Goal: Task Accomplishment & Management: Complete application form

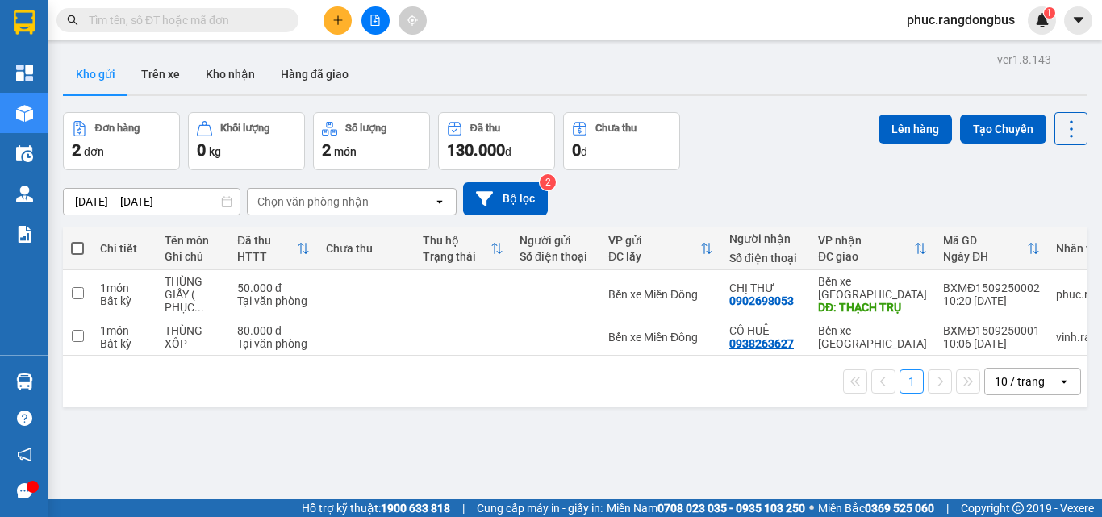
click at [1064, 135] on icon at bounding box center [1071, 129] width 23 height 23
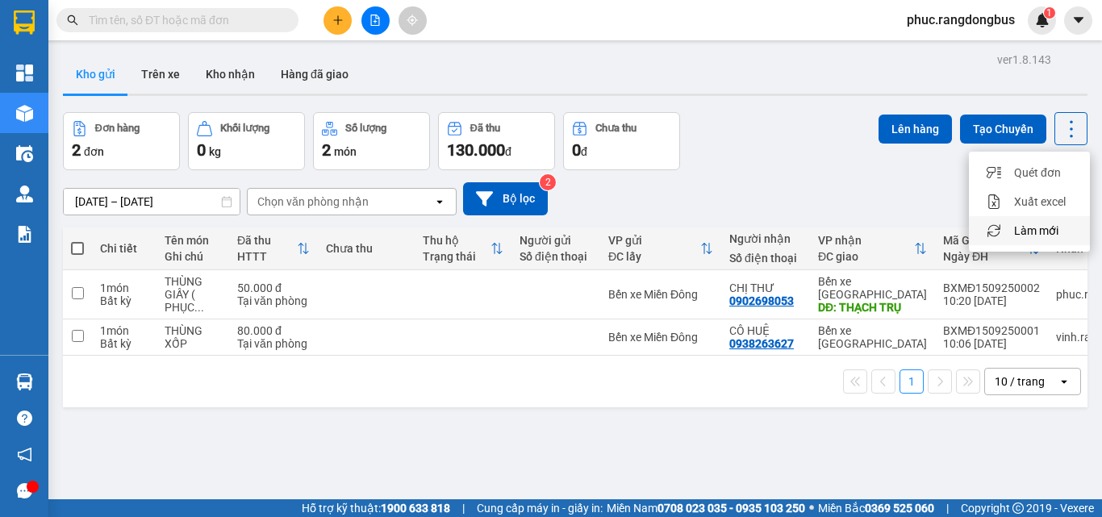
click at [1037, 225] on span "Làm mới" at bounding box center [1036, 231] width 44 height 16
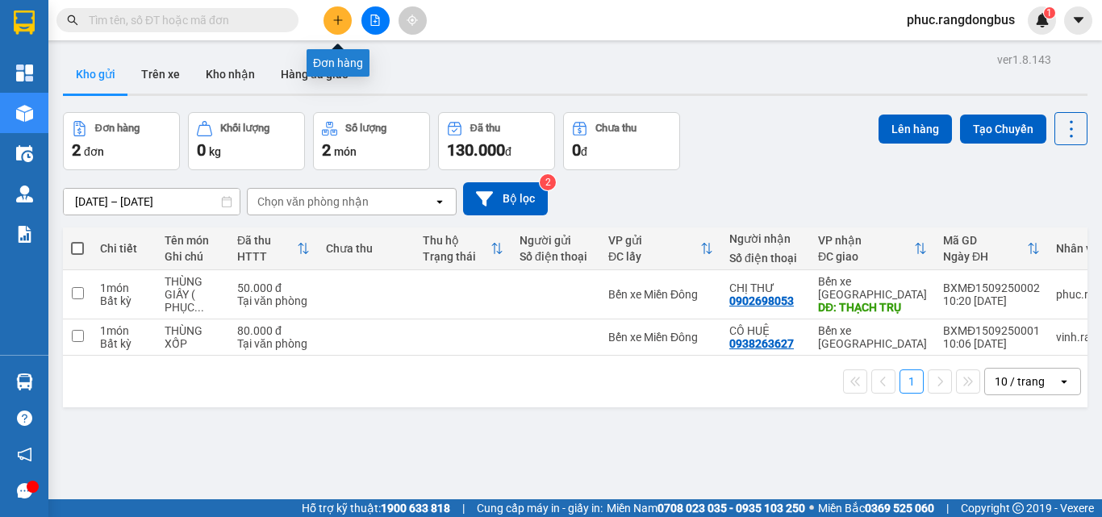
click at [342, 28] on button at bounding box center [337, 20] width 28 height 28
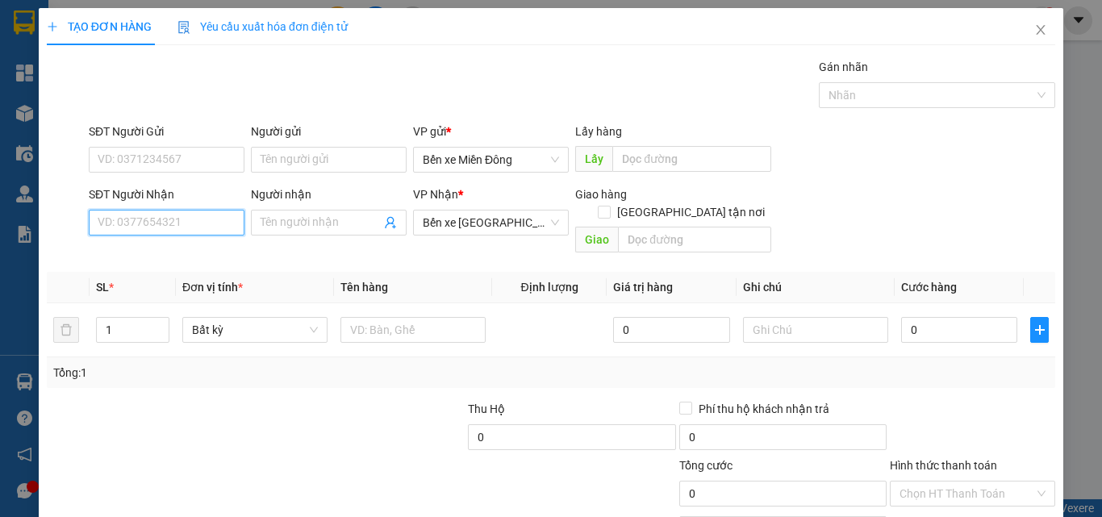
click at [177, 222] on input "SĐT Người Nhận" at bounding box center [167, 223] width 156 height 26
click at [192, 265] on div "0913761429 - ÁNH" at bounding box center [165, 255] width 154 height 26
type input "0913761429"
type input "ÁNH"
type input "30.000"
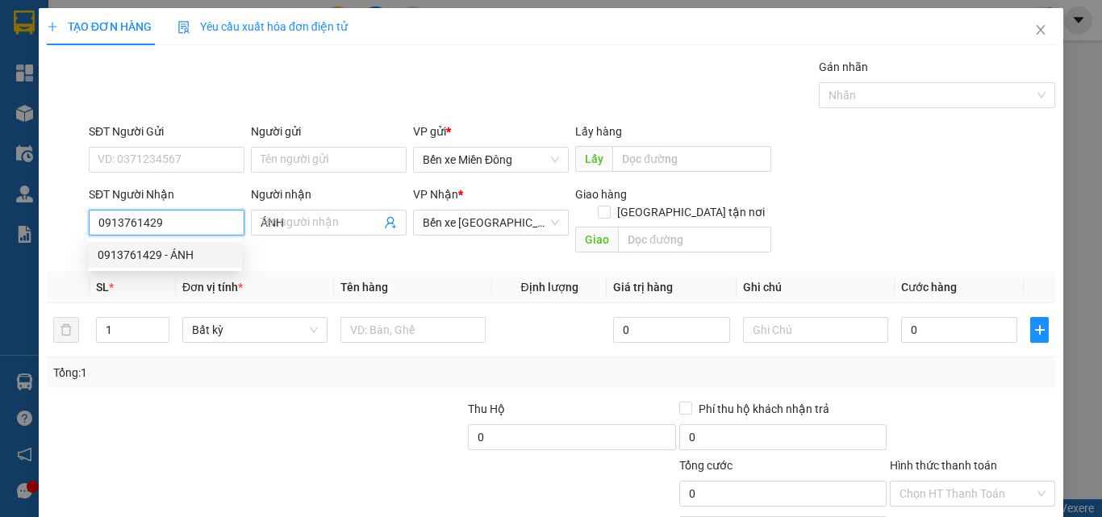
type input "30.000"
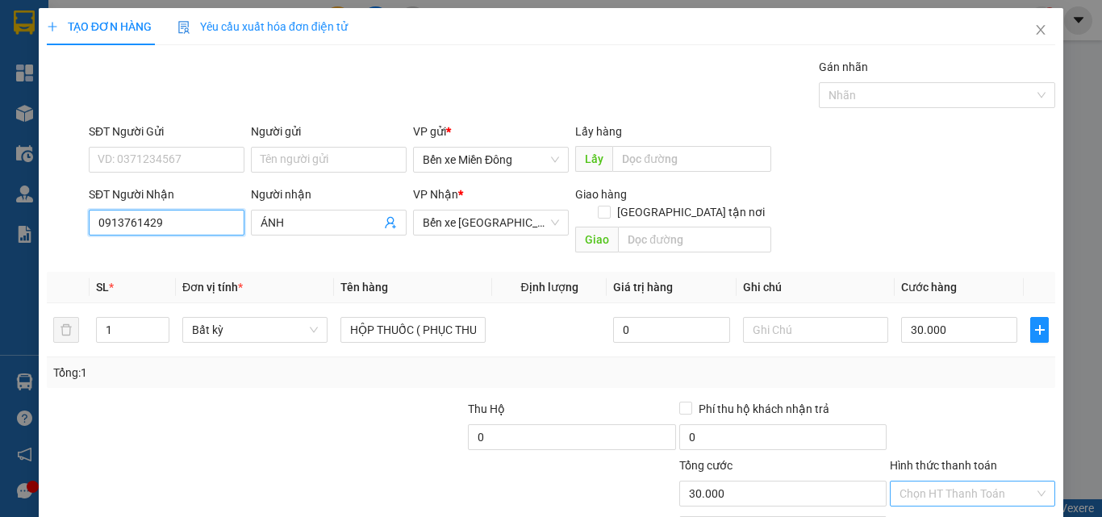
type input "0913761429"
drag, startPoint x: 961, startPoint y: 480, endPoint x: 965, endPoint y: 490, distance: 10.2
click at [962, 482] on input "Hình thức thanh toán" at bounding box center [966, 494] width 135 height 24
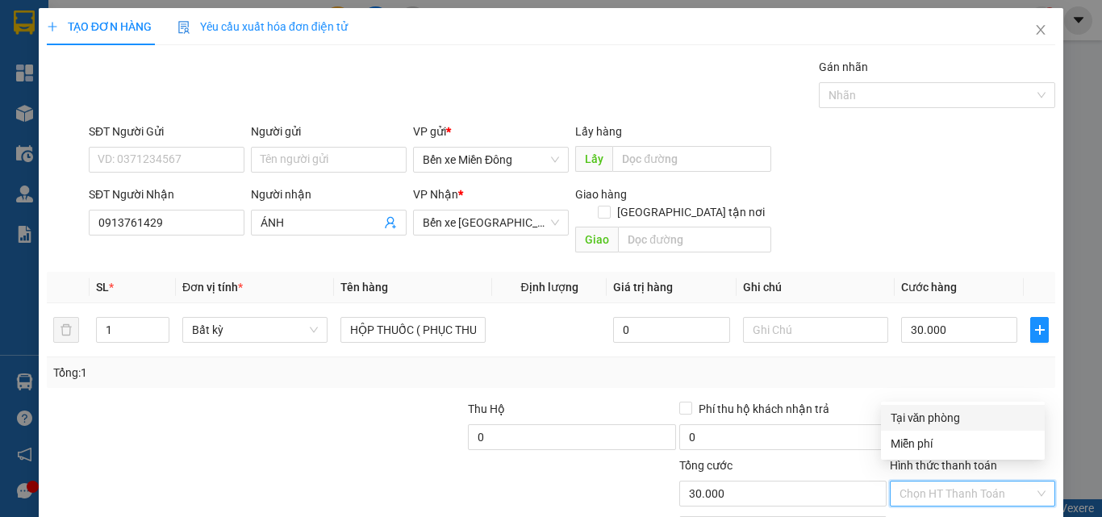
click at [947, 420] on div "Tại văn phòng" at bounding box center [962, 418] width 144 height 18
type input "0"
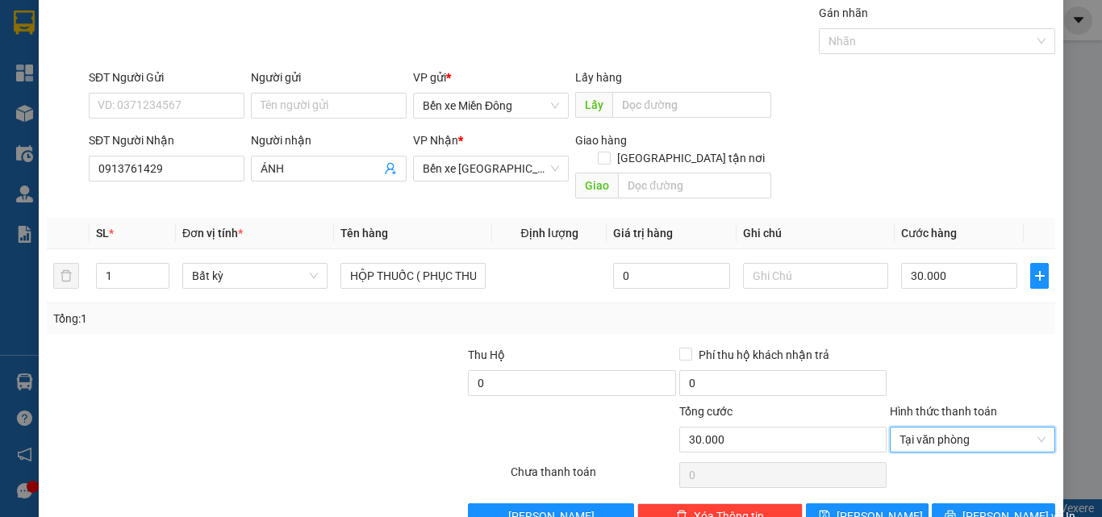
scroll to position [80, 0]
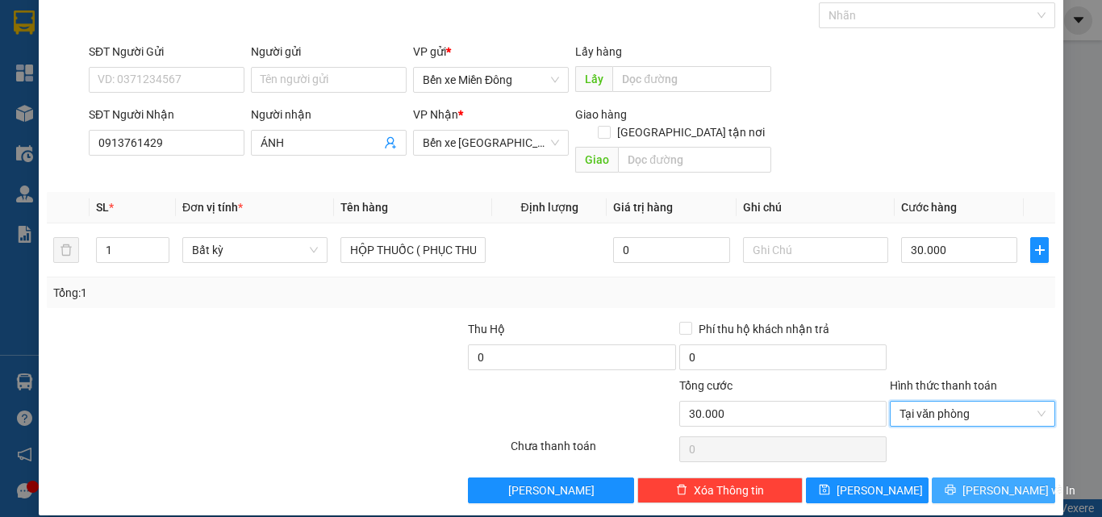
click at [1017, 478] on button "[PERSON_NAME] và In" at bounding box center [993, 491] width 123 height 26
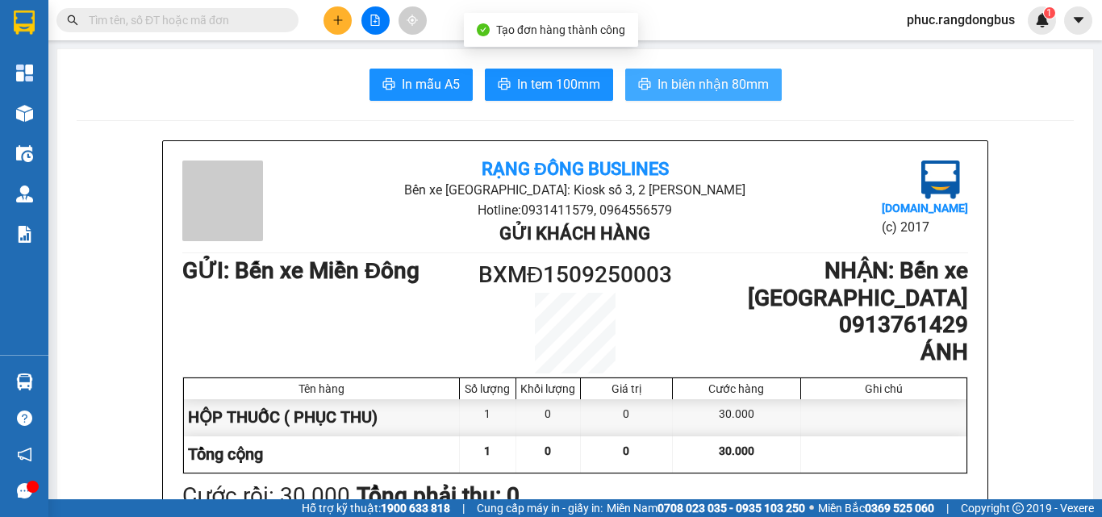
click at [721, 81] on span "In biên nhận 80mm" at bounding box center [712, 84] width 111 height 20
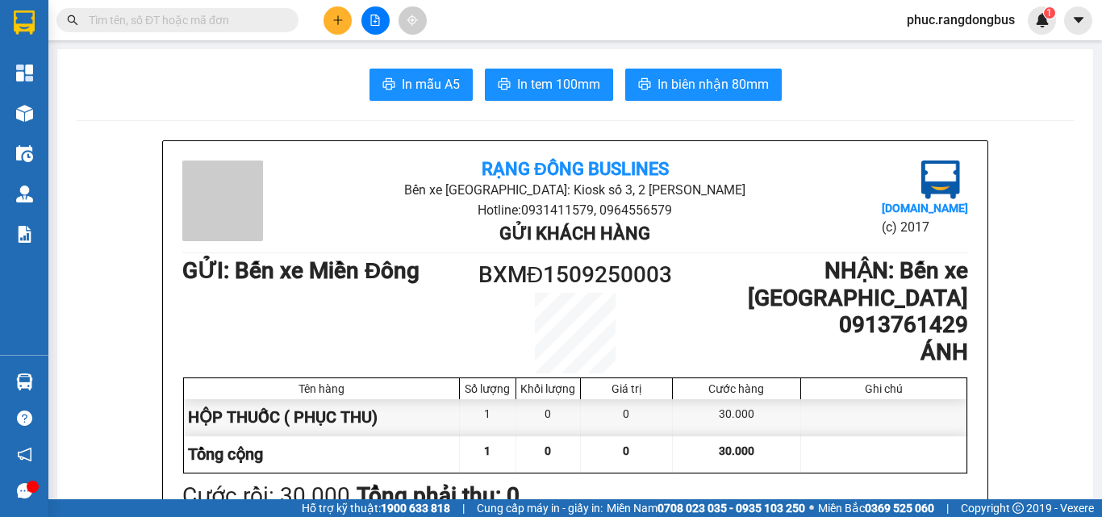
click at [346, 26] on button at bounding box center [337, 20] width 28 height 28
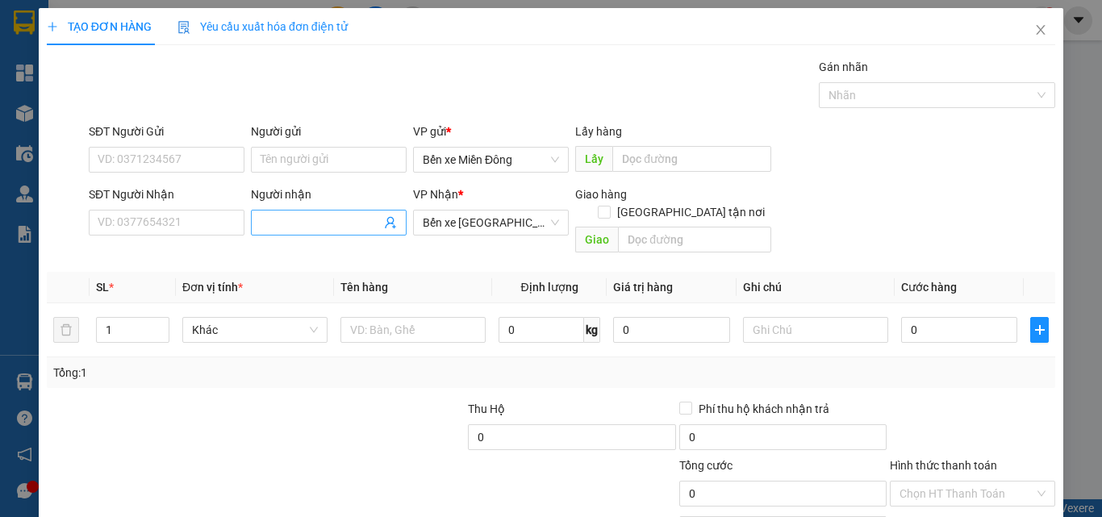
click at [332, 209] on div "Người nhận" at bounding box center [329, 198] width 156 height 24
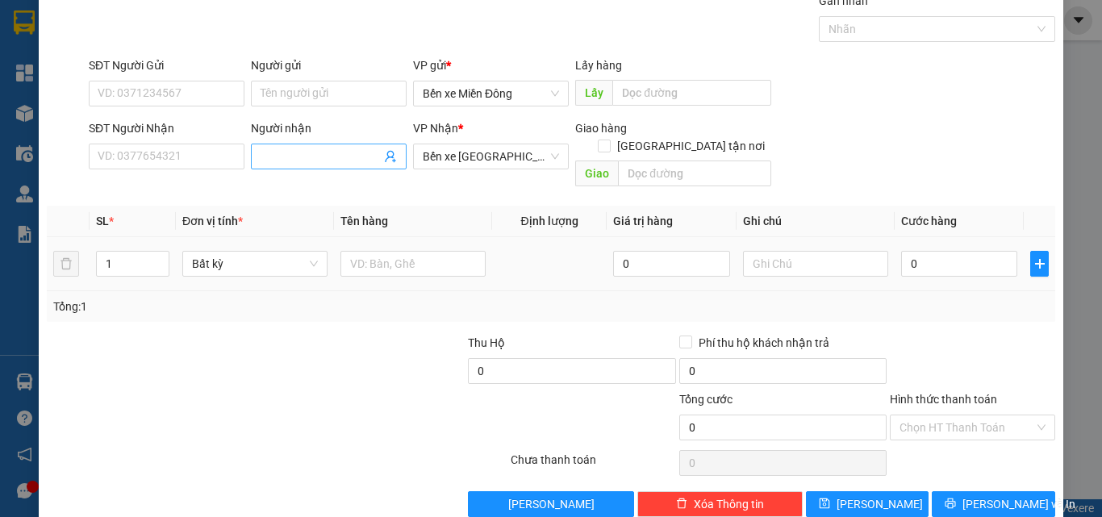
scroll to position [80, 0]
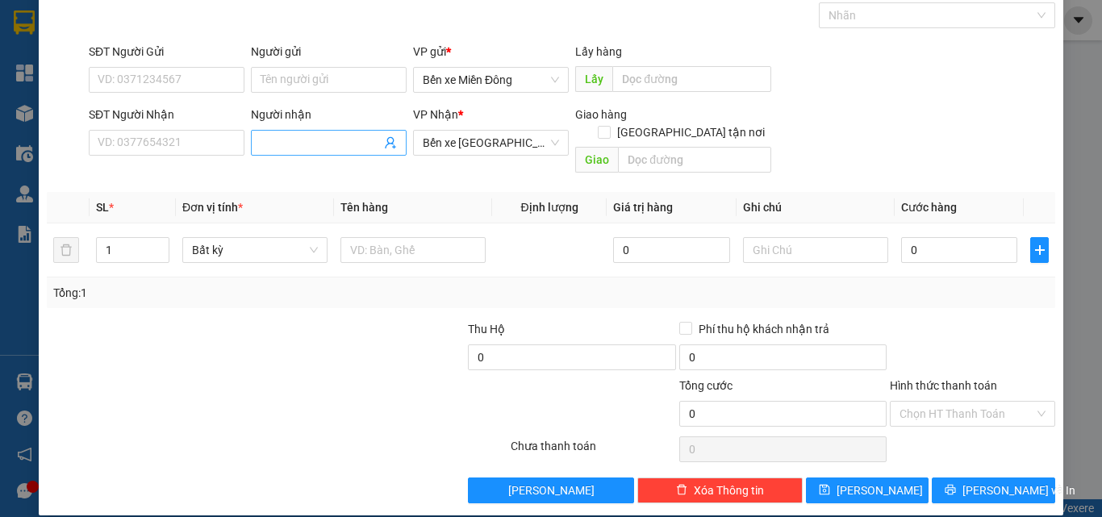
click at [320, 147] on input "Người nhận" at bounding box center [321, 143] width 120 height 18
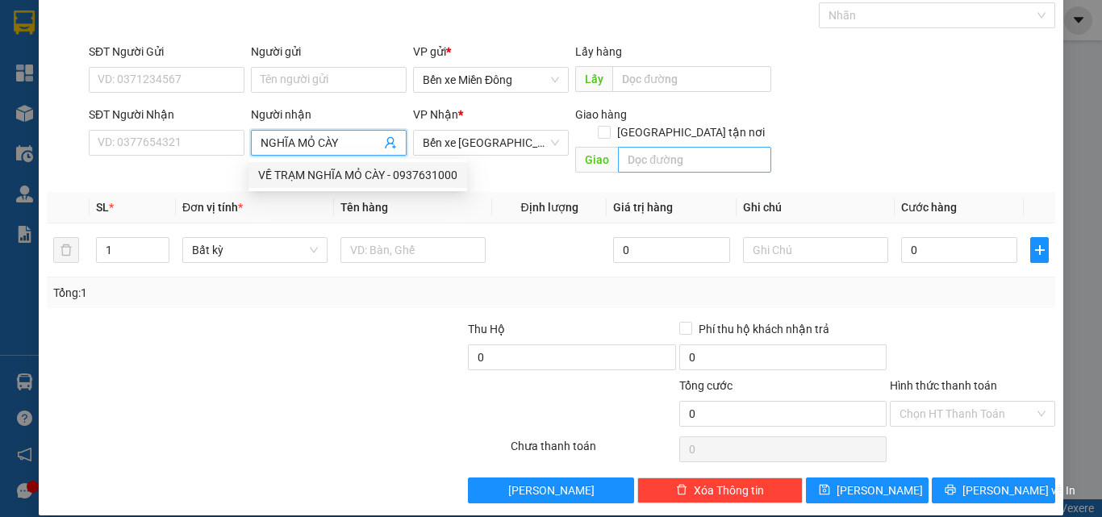
type input "NGHĨA MỎ CÀY"
click at [669, 147] on input "text" at bounding box center [694, 160] width 153 height 26
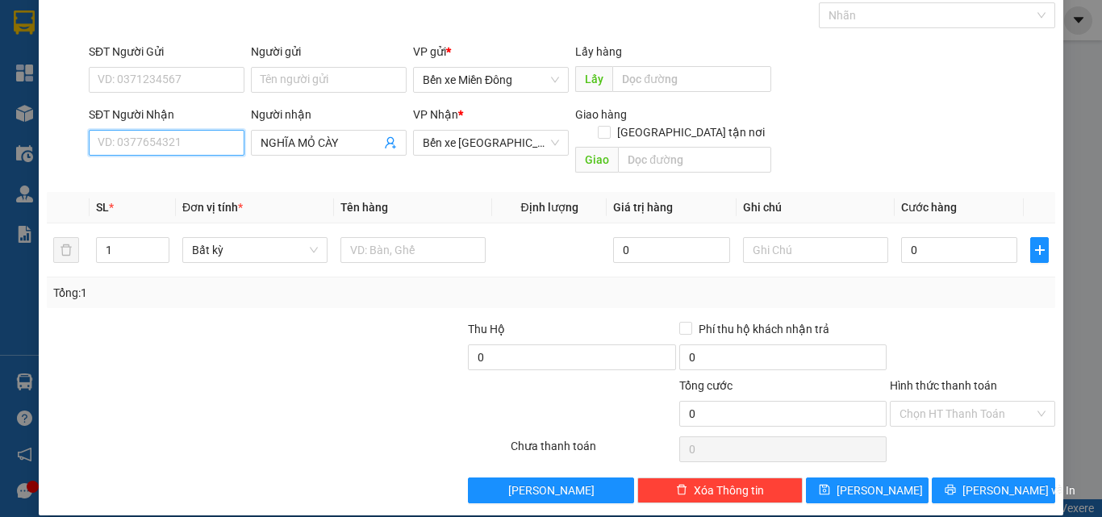
click at [207, 147] on input "SĐT Người Nhận" at bounding box center [167, 143] width 156 height 26
click at [195, 177] on div "0823247248 - TRẠM NGHĨA" at bounding box center [168, 175] width 140 height 18
type input "0823247248"
type input "TRẠM NGHĨA"
type input "MỎ CÀY"
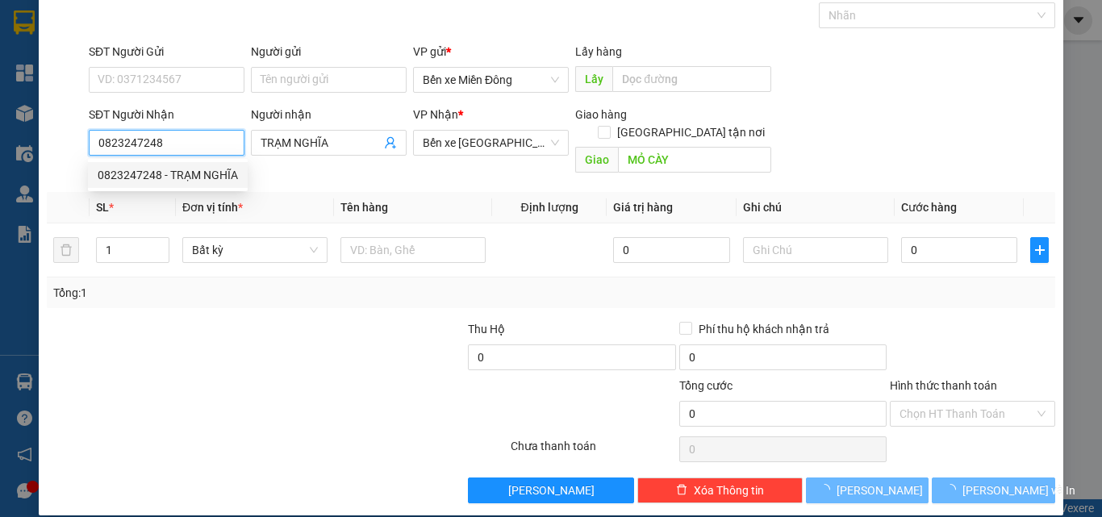
type input "550.000"
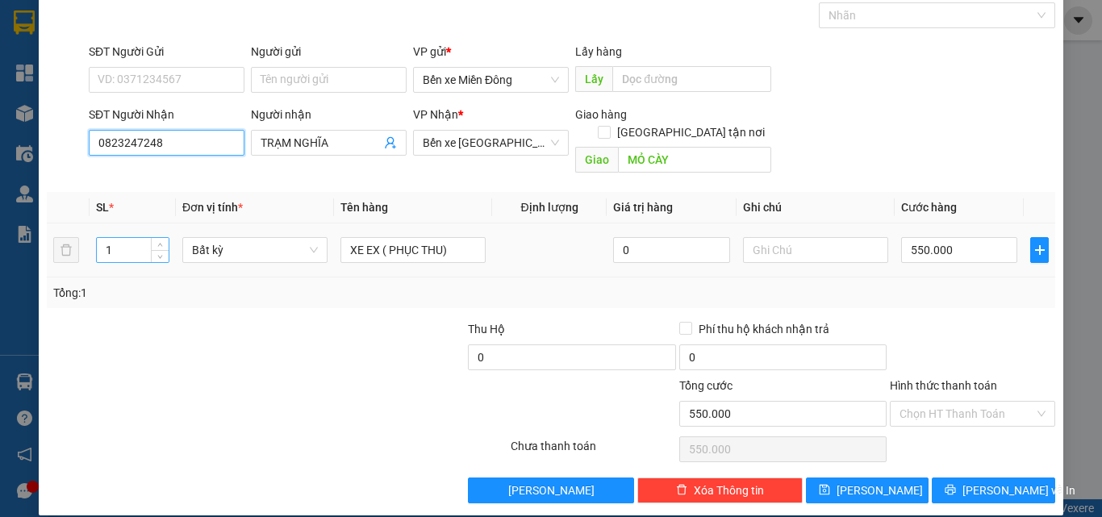
type input "0823247248"
click at [126, 242] on input "1" at bounding box center [133, 250] width 72 height 24
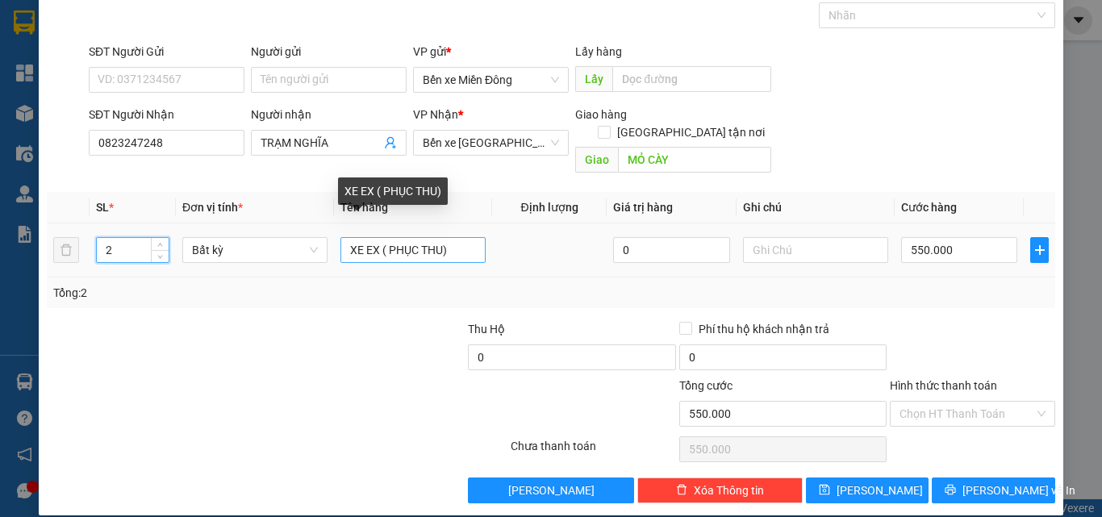
type input "2"
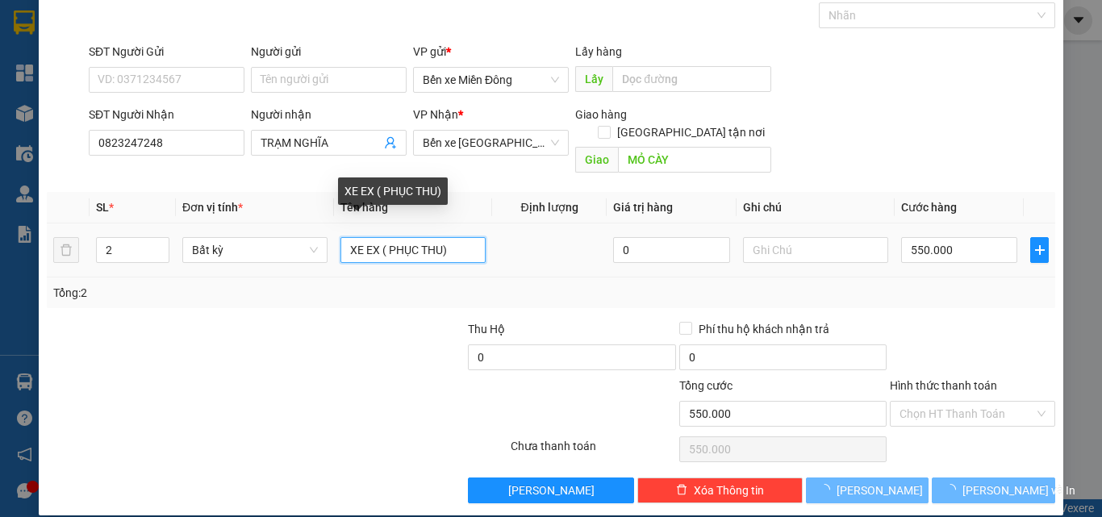
click at [373, 237] on input "XE EX ( PHỤC THU)" at bounding box center [412, 250] width 145 height 26
type input "0"
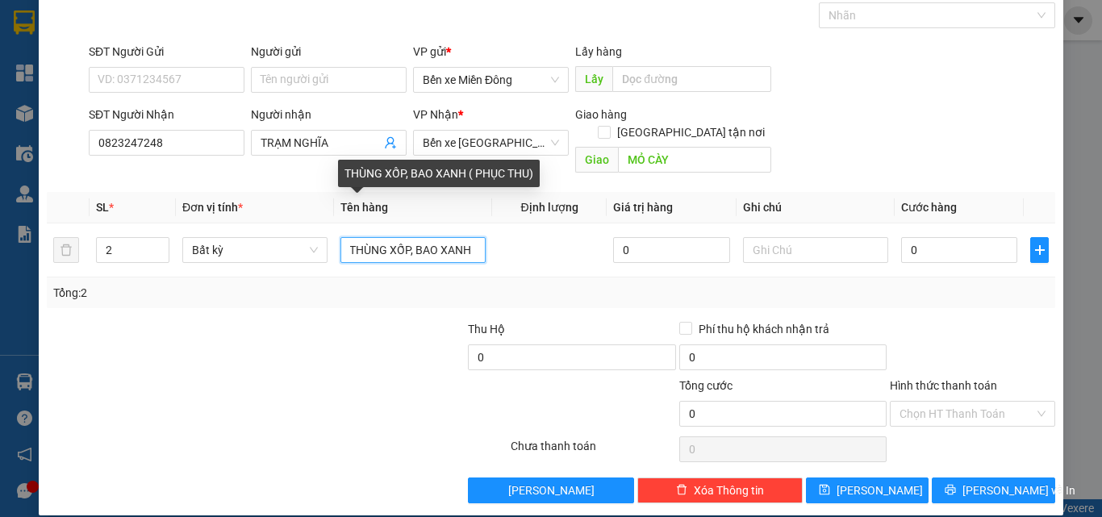
scroll to position [0, 4]
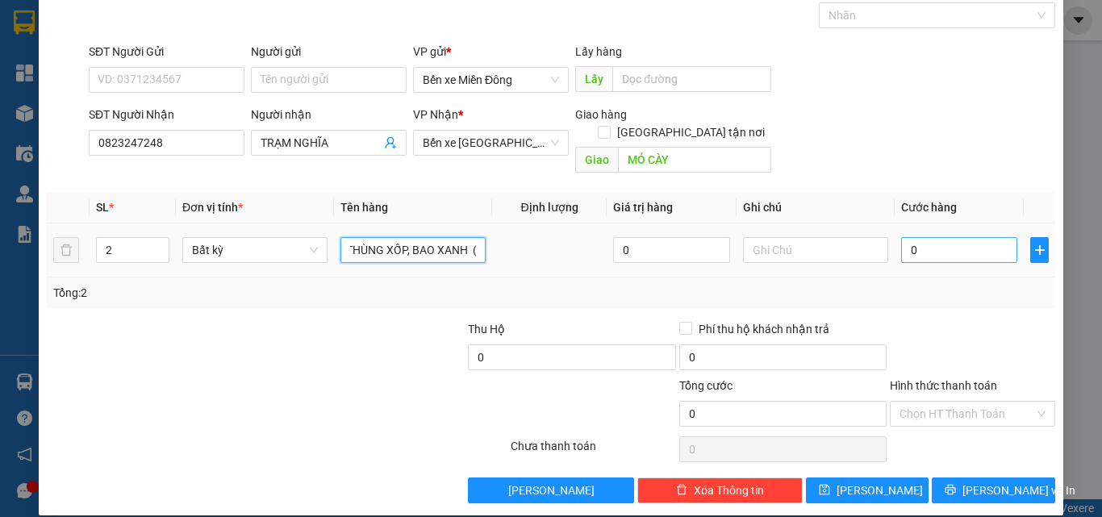
type input "THÙNG XỐP, BAO XANH ( PHỤC THU)"
click at [941, 240] on input "0" at bounding box center [959, 250] width 116 height 26
type input "1"
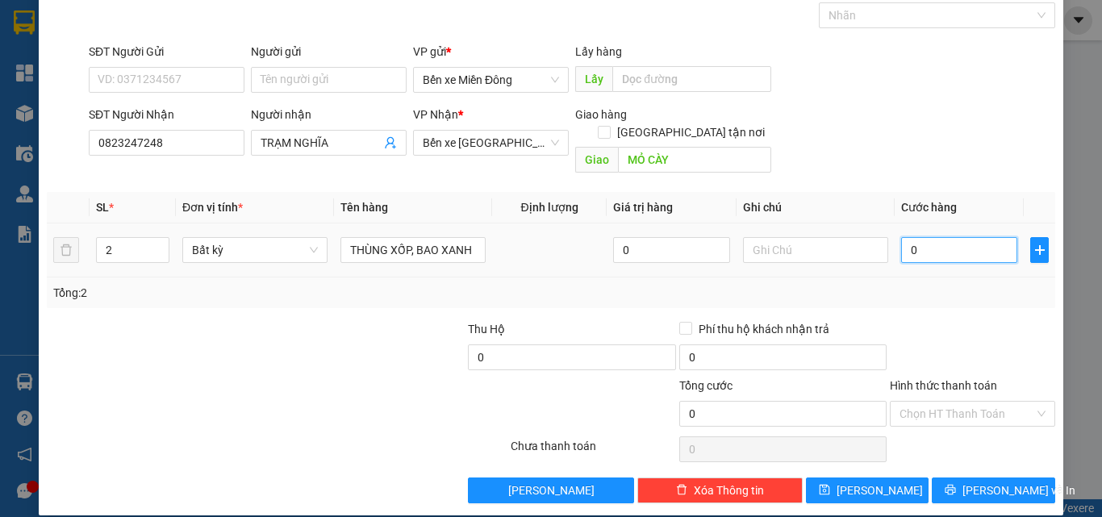
type input "1"
type input "10"
type input "100"
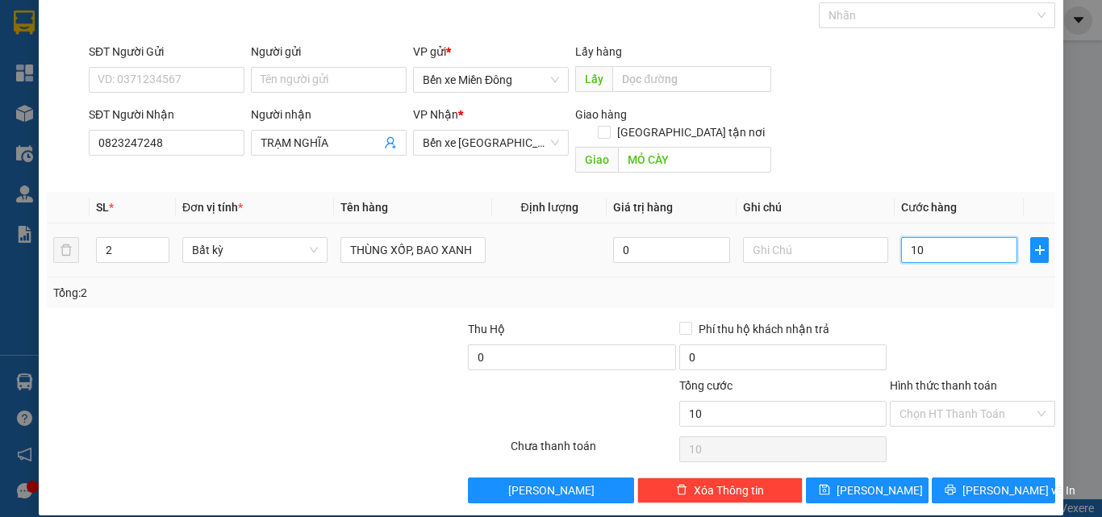
type input "100"
type input "100.000"
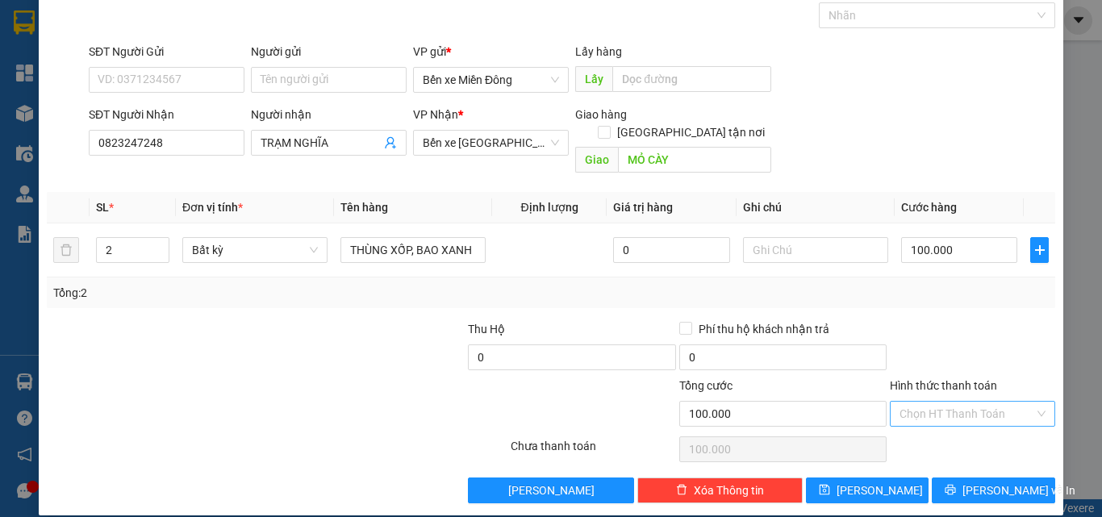
click at [933, 402] on input "Hình thức thanh toán" at bounding box center [966, 414] width 135 height 24
click at [933, 432] on div "Tại văn phòng" at bounding box center [962, 428] width 144 height 18
type input "0"
click at [861, 482] on span "[PERSON_NAME]" at bounding box center [879, 491] width 86 height 18
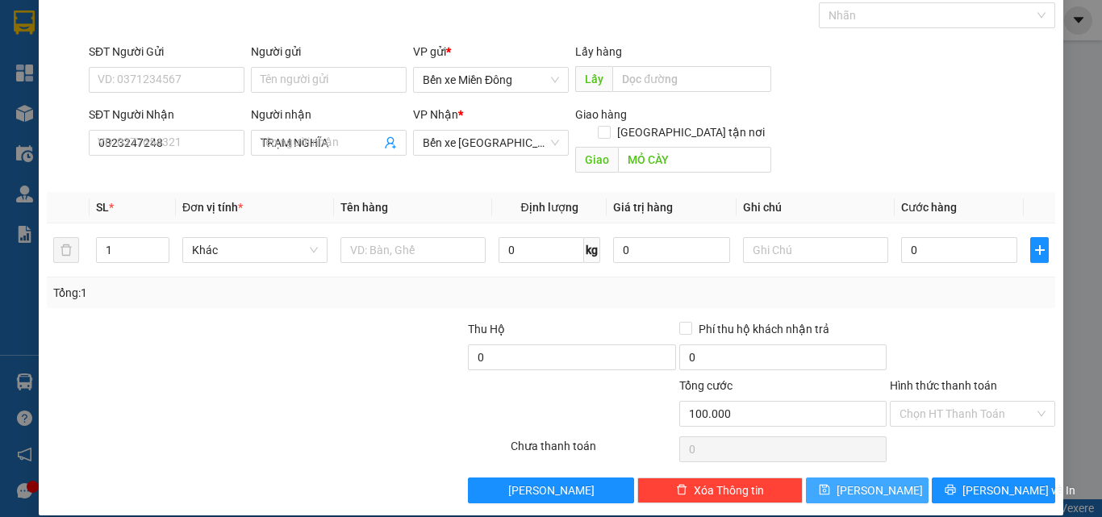
type input "0"
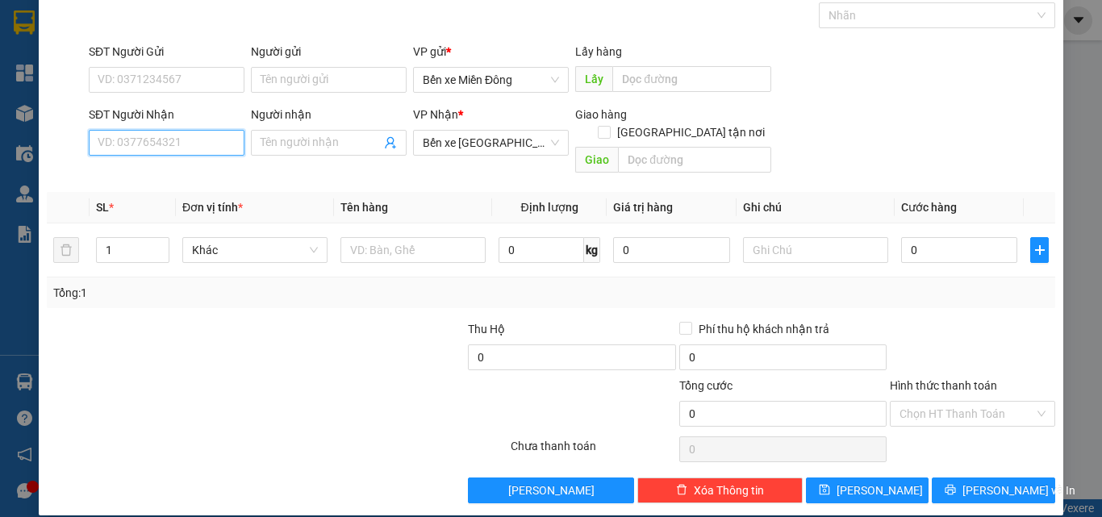
click at [202, 137] on input "SĐT Người Nhận" at bounding box center [167, 143] width 156 height 26
type input "0932612645"
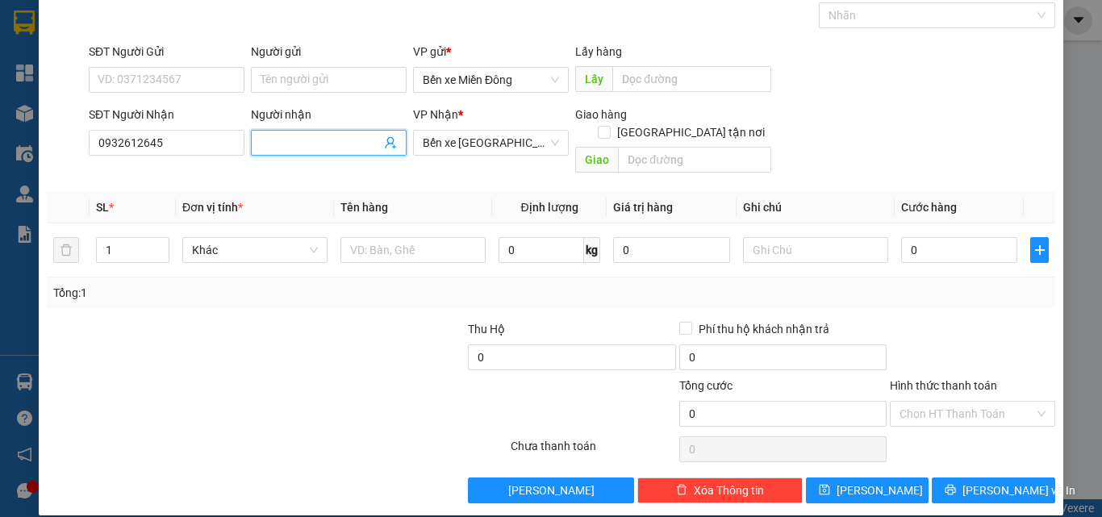
click at [295, 146] on input "Người nhận" at bounding box center [321, 143] width 120 height 18
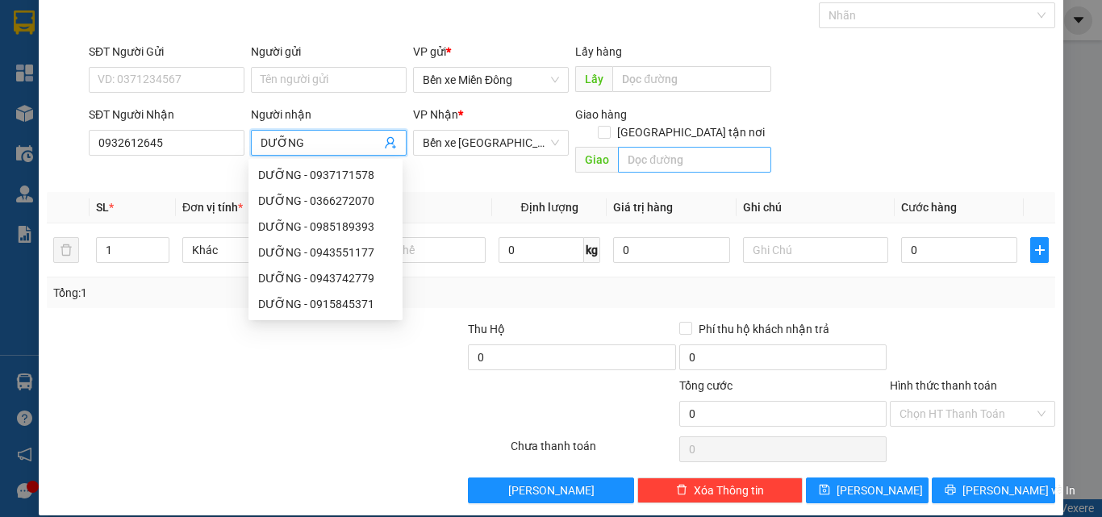
type input "DƯỠNG"
click at [646, 147] on input "text" at bounding box center [694, 160] width 153 height 26
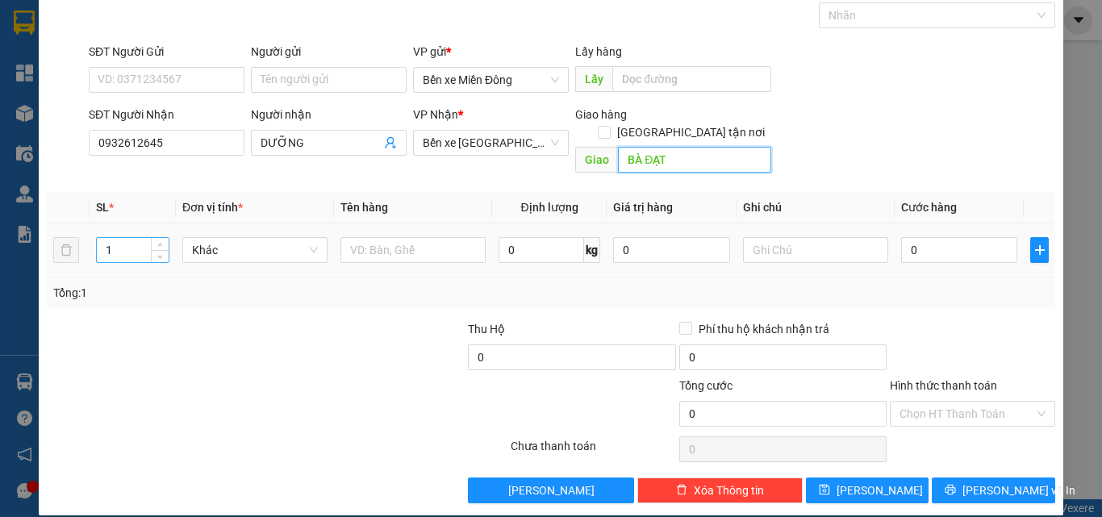
type input "BÀ ĐẠT"
click at [135, 238] on input "1" at bounding box center [133, 250] width 72 height 24
type input "2"
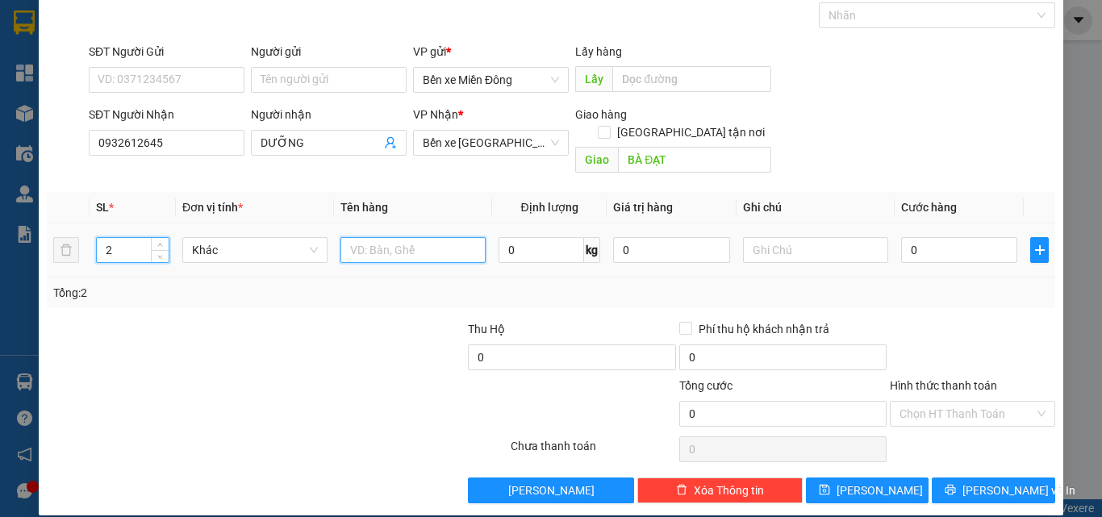
click at [363, 241] on input "text" at bounding box center [412, 250] width 145 height 26
type input "THÙNG GIẤY ( PHỤC THU)"
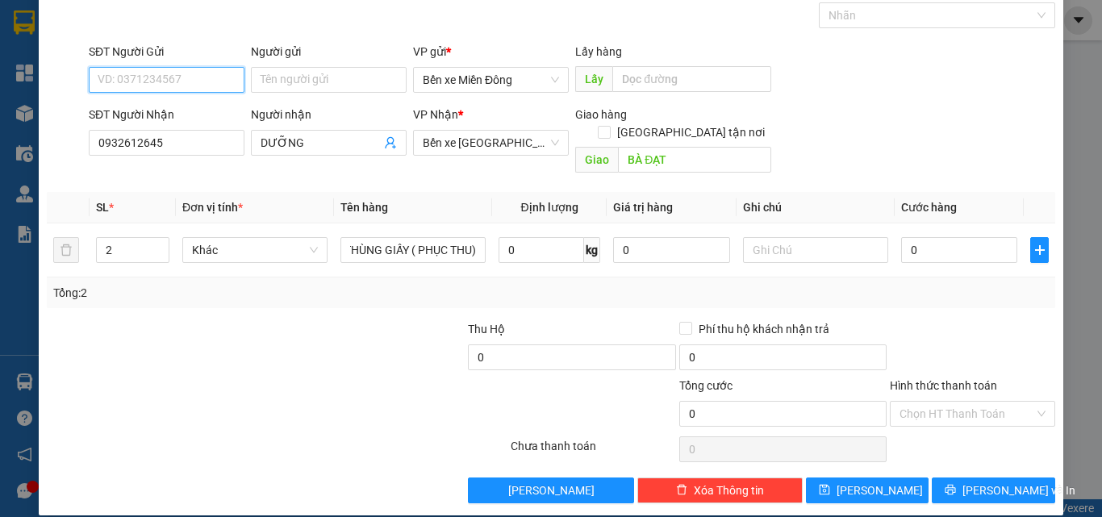
scroll to position [0, 0]
click at [190, 69] on input "SĐT Người Gửi" at bounding box center [167, 80] width 156 height 26
type input "0"
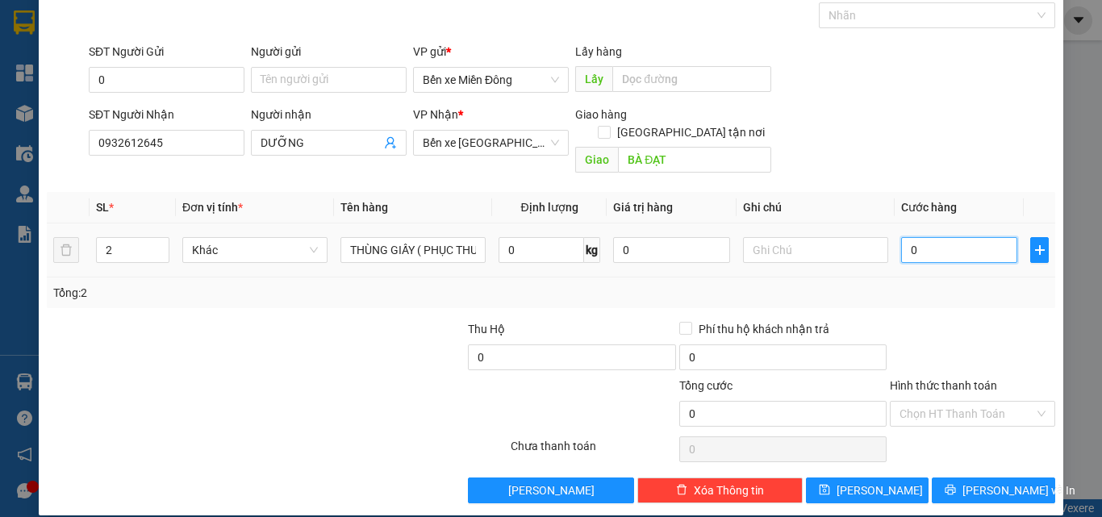
click at [920, 237] on input "0" at bounding box center [959, 250] width 116 height 26
type input "1"
type input "10"
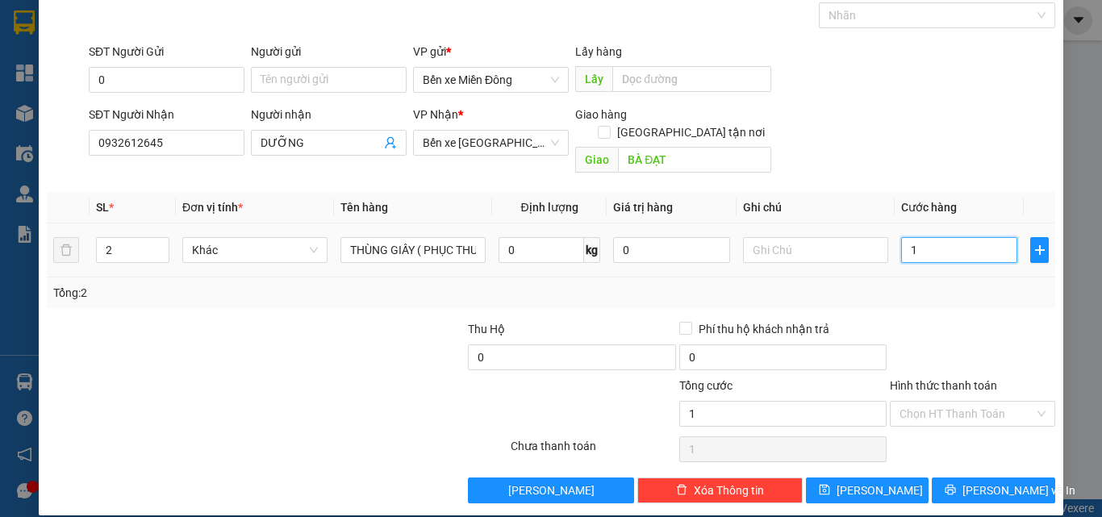
type input "10"
type input "100"
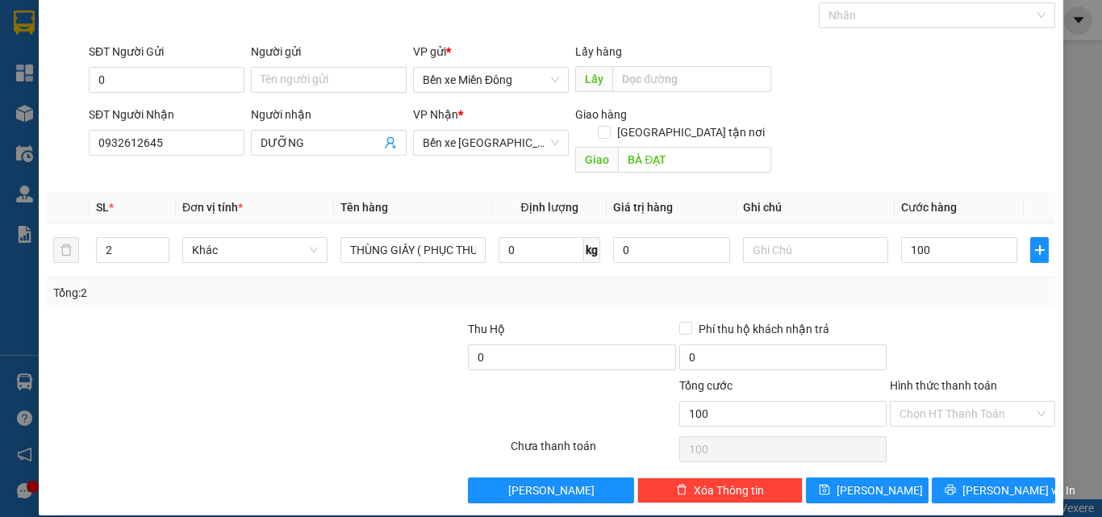
type input "100.000"
click at [148, 64] on div "SĐT Người Gửi" at bounding box center [167, 55] width 156 height 24
click at [146, 77] on input "0" at bounding box center [167, 80] width 156 height 26
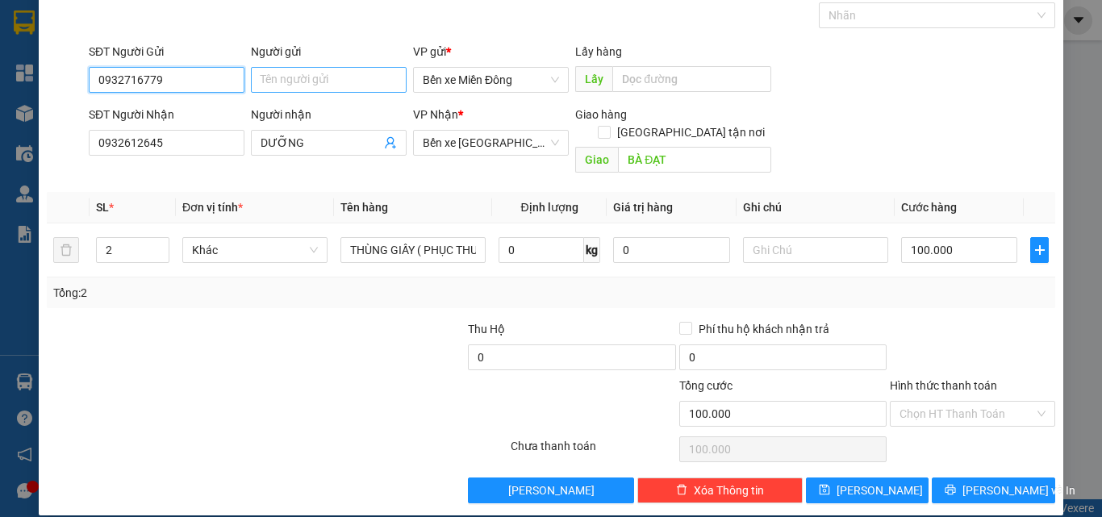
type input "0932716779"
click at [282, 87] on input "Người gửi" at bounding box center [329, 80] width 156 height 26
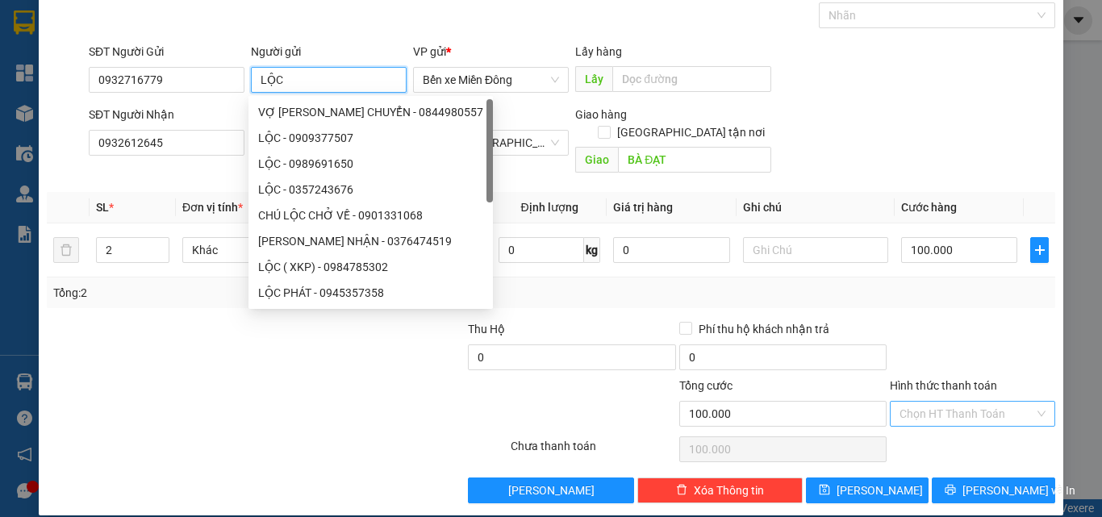
type input "LỘC"
click at [980, 402] on input "Hình thức thanh toán" at bounding box center [966, 414] width 135 height 24
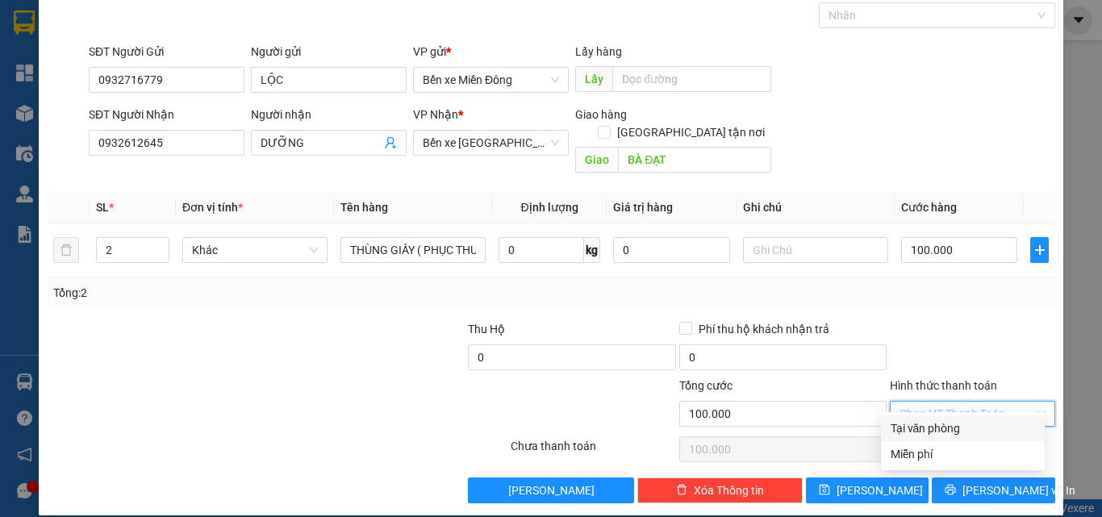
click at [965, 428] on div "Tại văn phòng" at bounding box center [962, 428] width 144 height 18
type input "0"
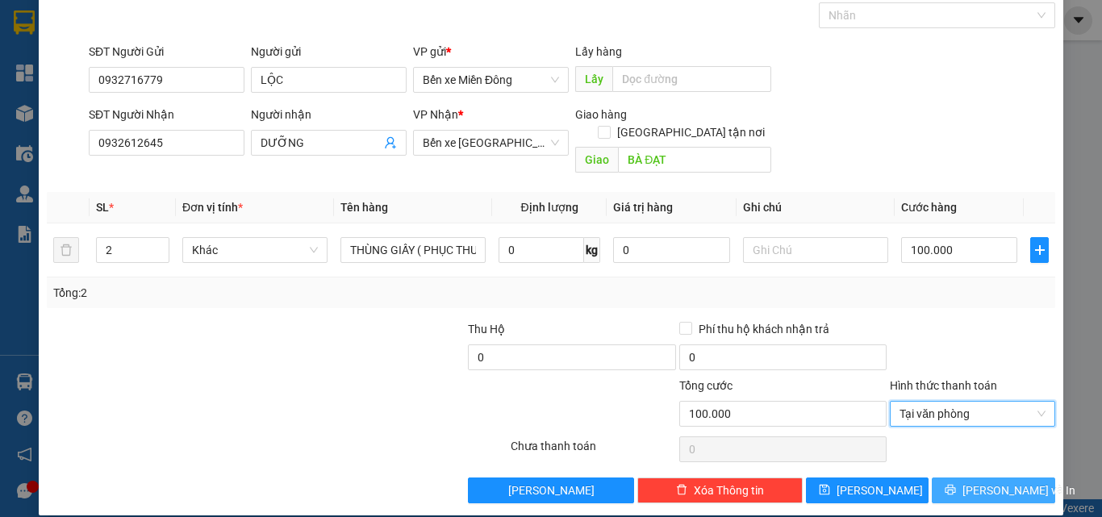
click at [1003, 482] on span "[PERSON_NAME] và In" at bounding box center [1018, 491] width 113 height 18
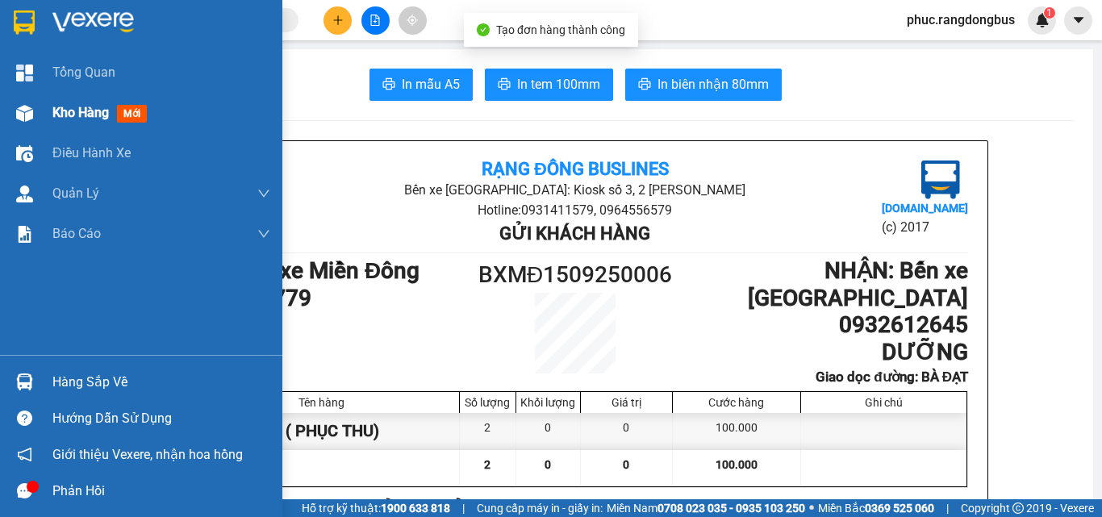
drag, startPoint x: 90, startPoint y: 110, endPoint x: 278, endPoint y: 505, distance: 438.0
click at [90, 108] on span "Kho hàng" at bounding box center [80, 112] width 56 height 15
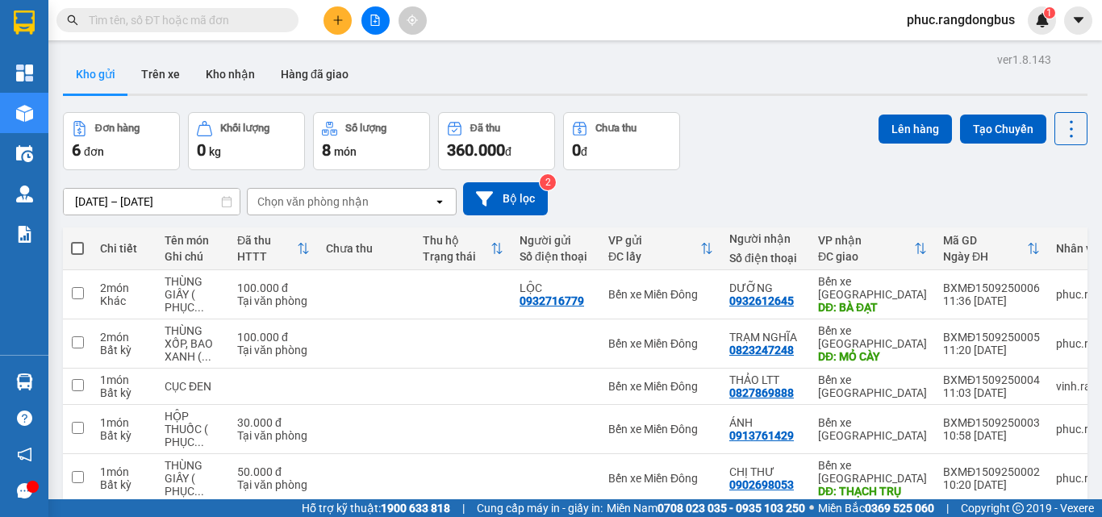
click at [738, 188] on div "[DATE] – [DATE] Press the down arrow key to interact with the calendar and sele…" at bounding box center [575, 198] width 1024 height 33
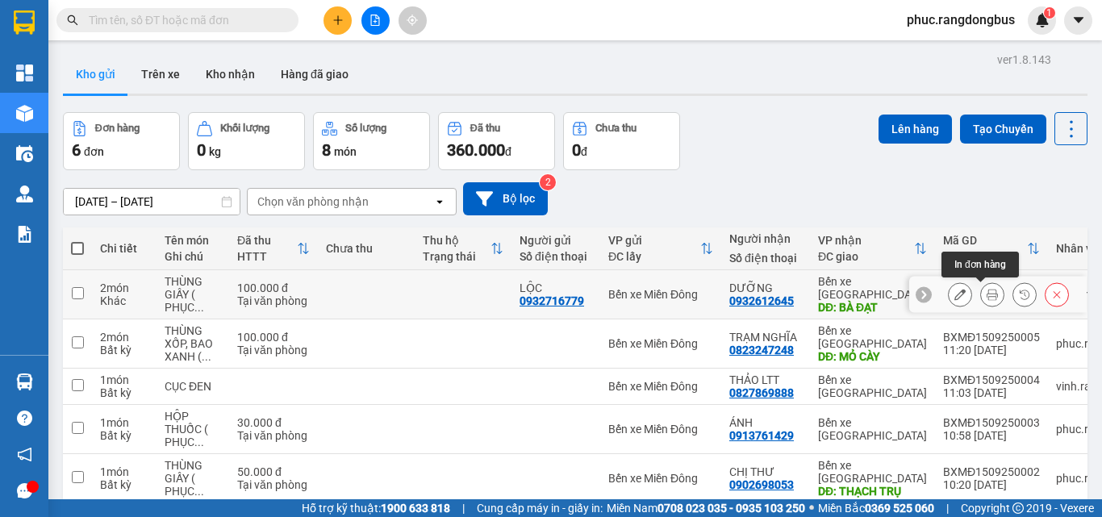
click at [986, 294] on icon at bounding box center [991, 294] width 11 height 11
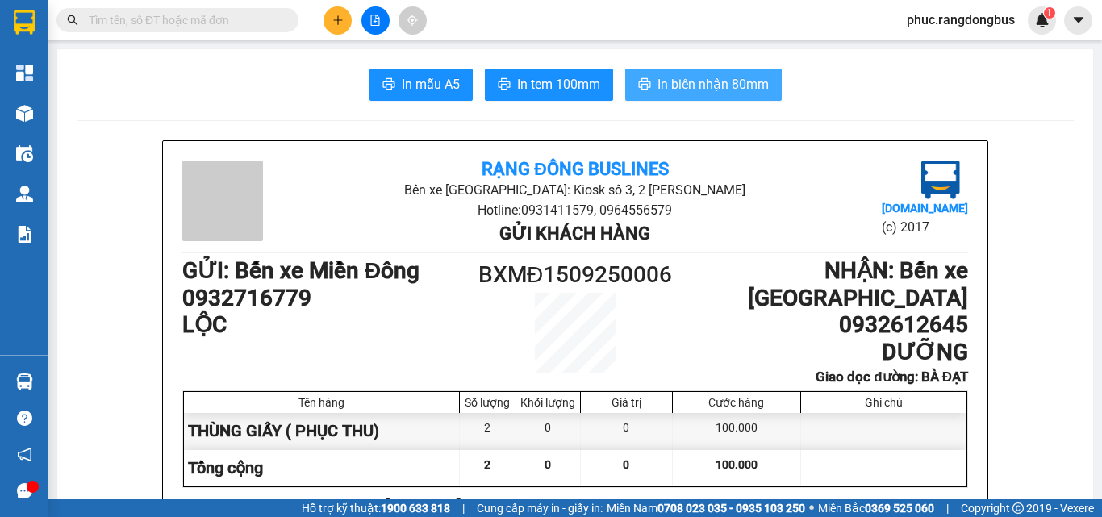
drag, startPoint x: 742, startPoint y: 89, endPoint x: 739, endPoint y: 176, distance: 87.2
click at [744, 89] on span "In biên nhận 80mm" at bounding box center [712, 84] width 111 height 20
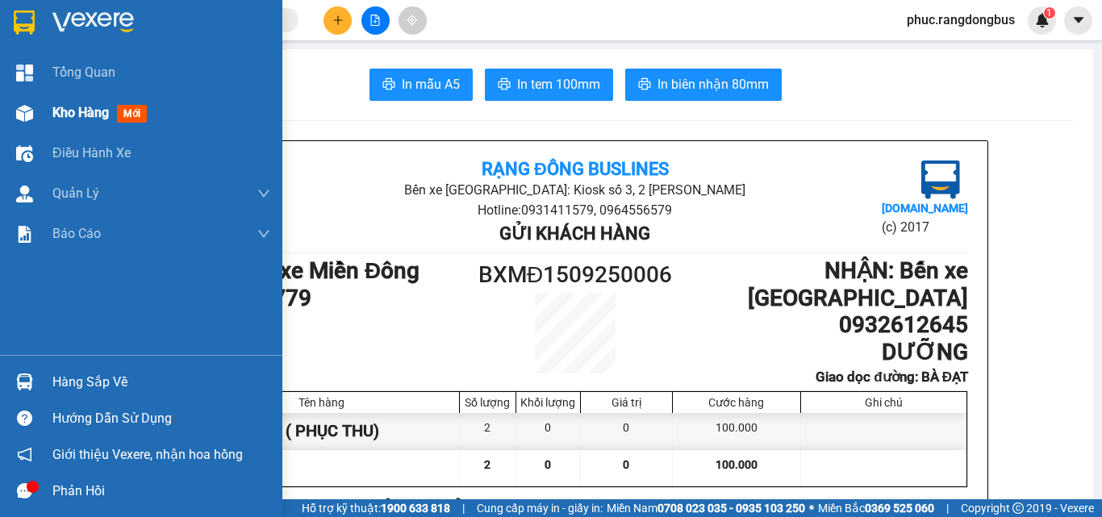
click at [106, 107] on span "Kho hàng" at bounding box center [80, 112] width 56 height 15
